Goal: Check status: Check status

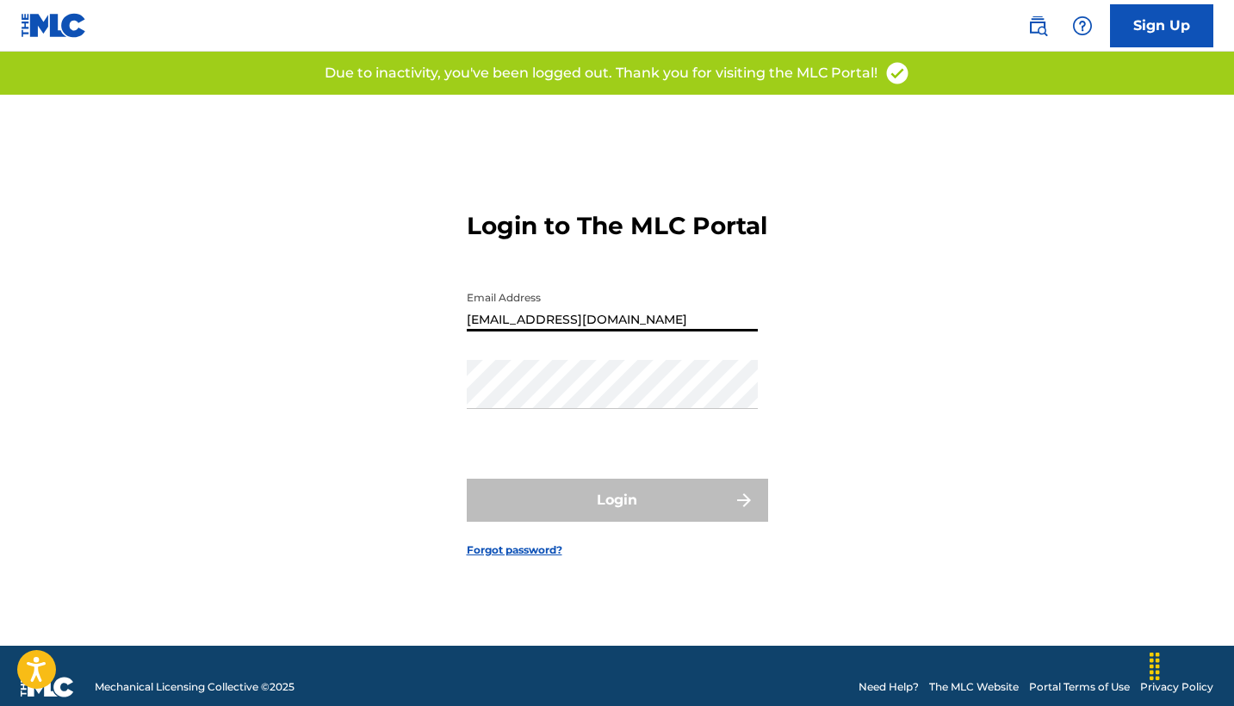
type input "[EMAIL_ADDRESS][DOMAIN_NAME]"
click at [617, 515] on button "Login" at bounding box center [617, 500] width 301 height 43
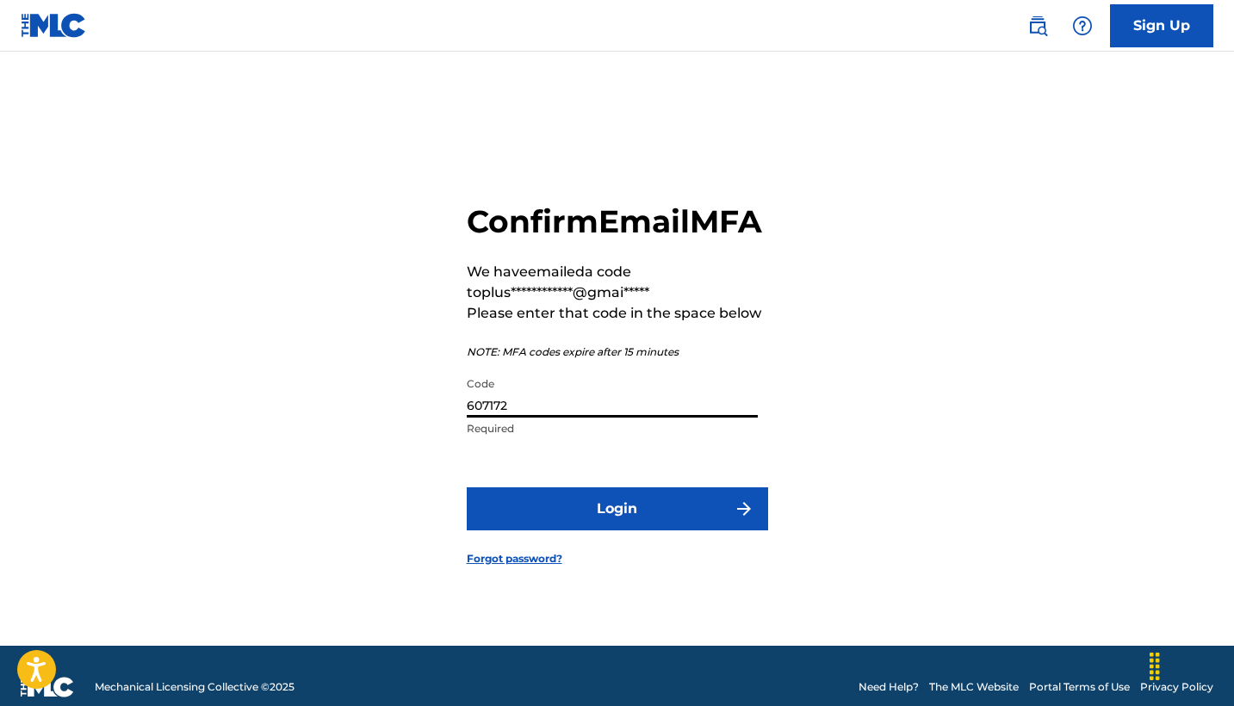
type input "607172"
click at [611, 530] on button "Login" at bounding box center [617, 508] width 301 height 43
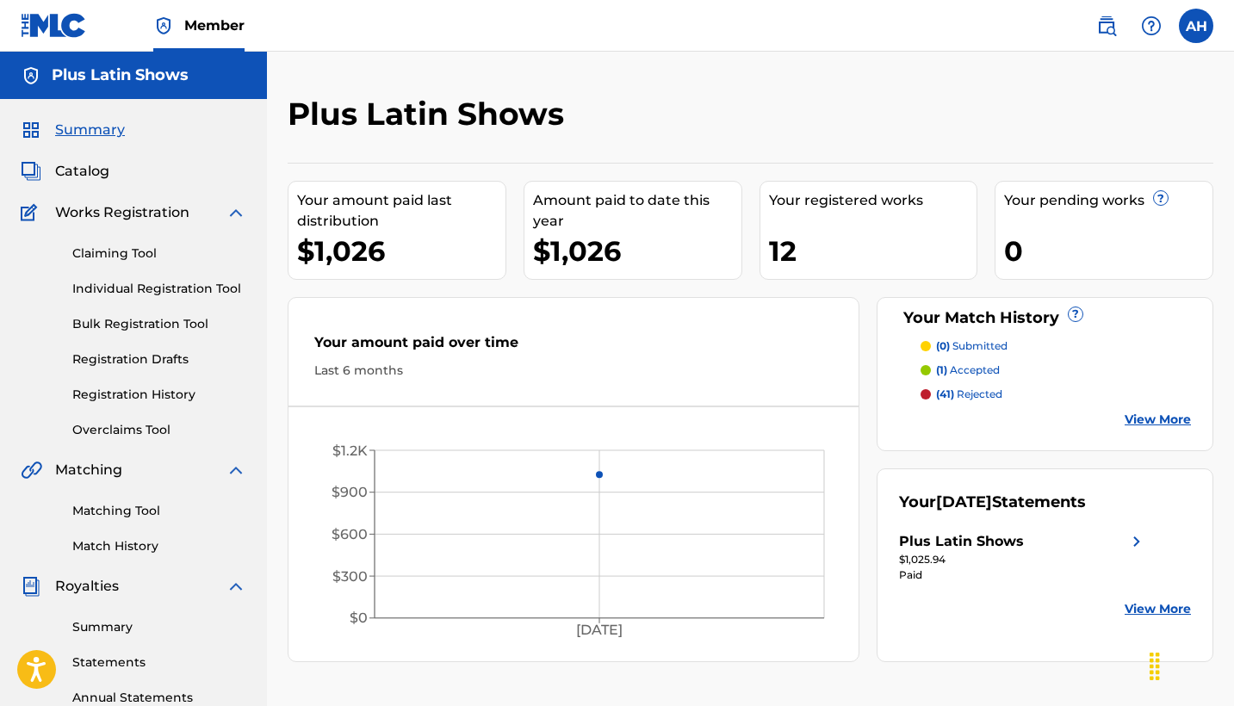
click at [1150, 611] on link "View More" at bounding box center [1158, 609] width 66 height 18
